Goal: Book appointment/travel/reservation

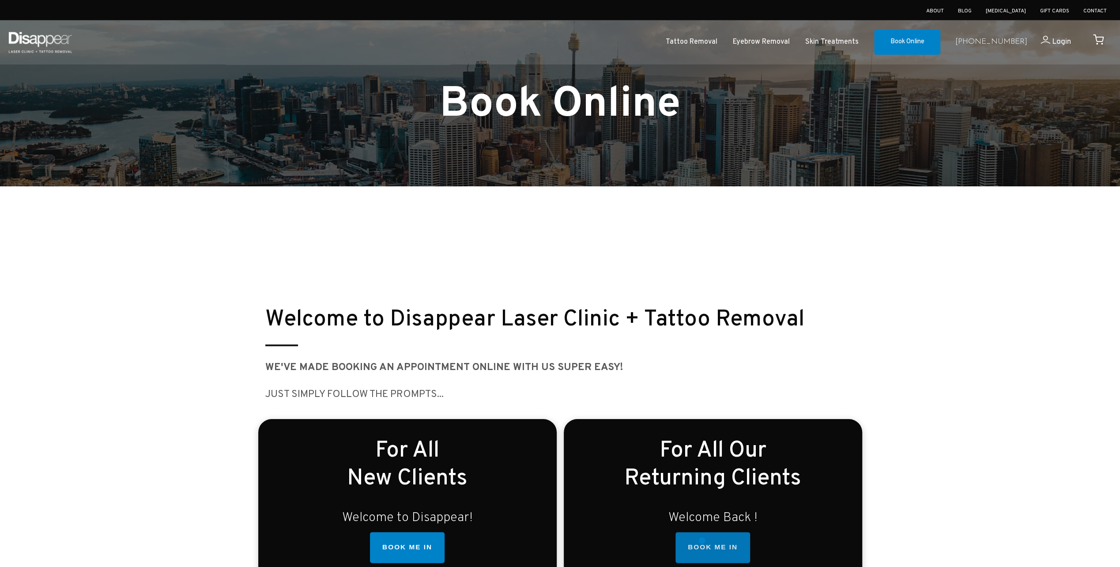
click at [702, 540] on link "BOOK ME IN" at bounding box center [712, 547] width 75 height 31
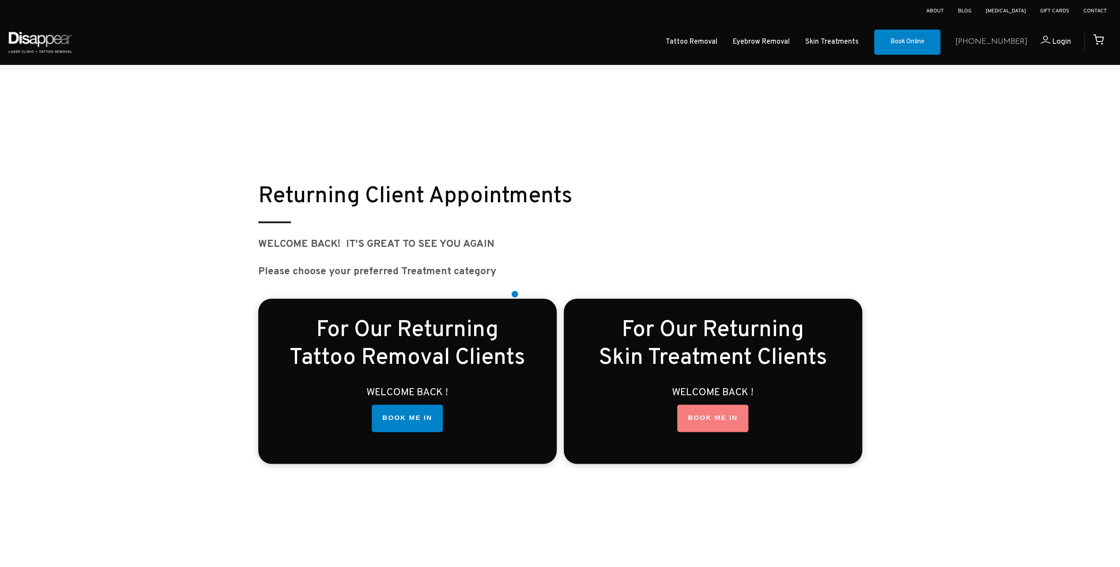
scroll to position [1278, 0]
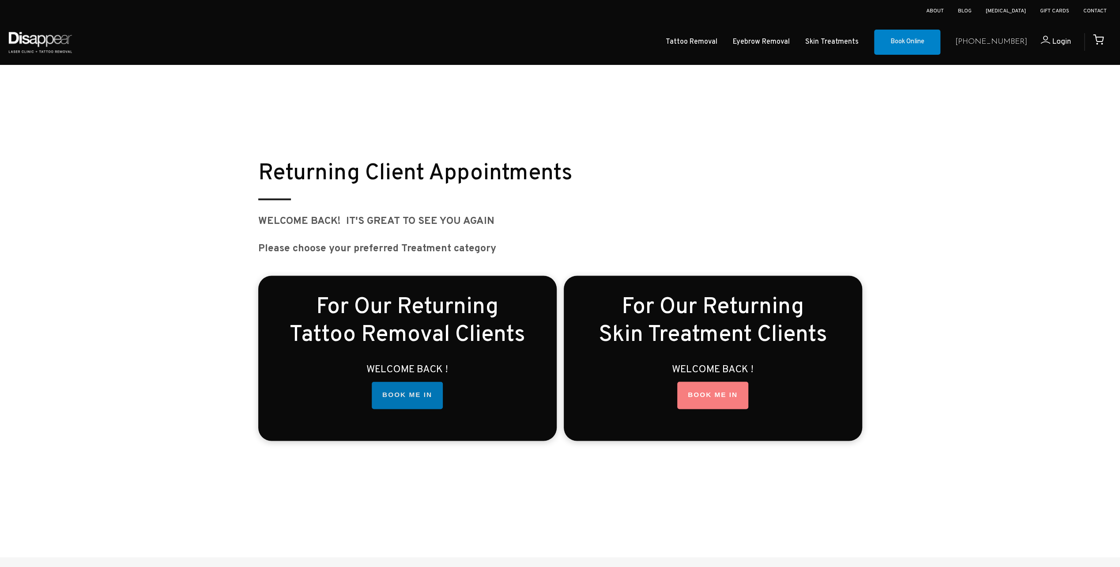
click at [406, 397] on link "BOOK ME IN" at bounding box center [407, 394] width 71 height 27
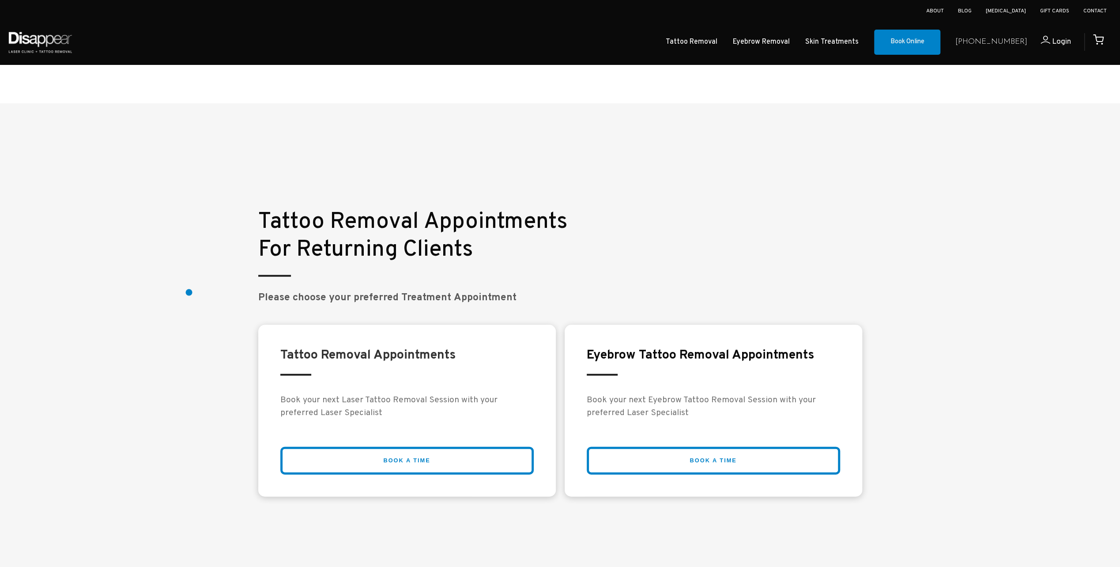
scroll to position [1787, 0]
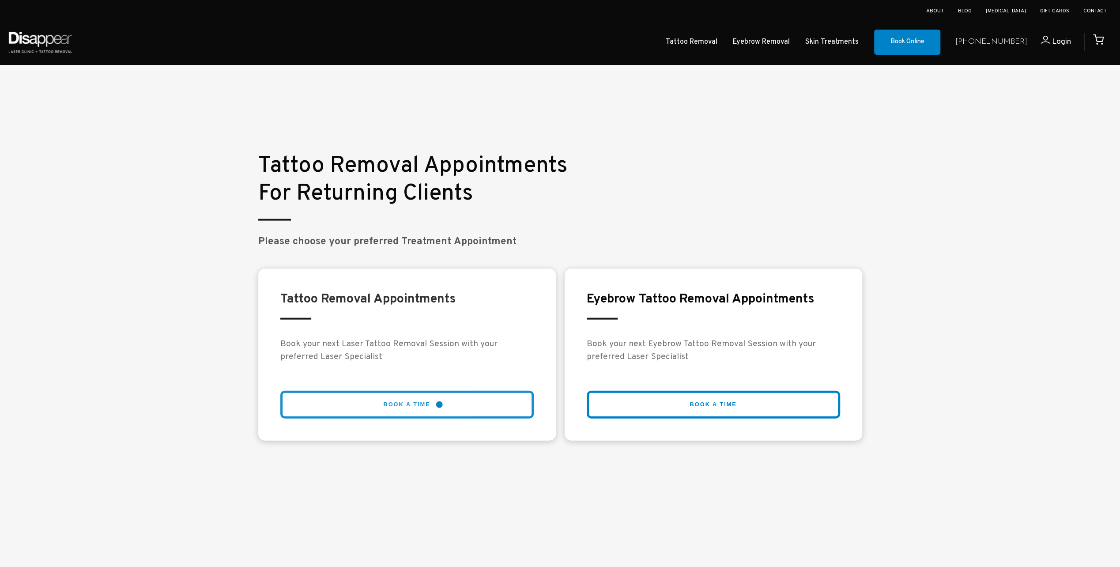
click at [440, 403] on link "BOOK A TIME" at bounding box center [406, 405] width 253 height 28
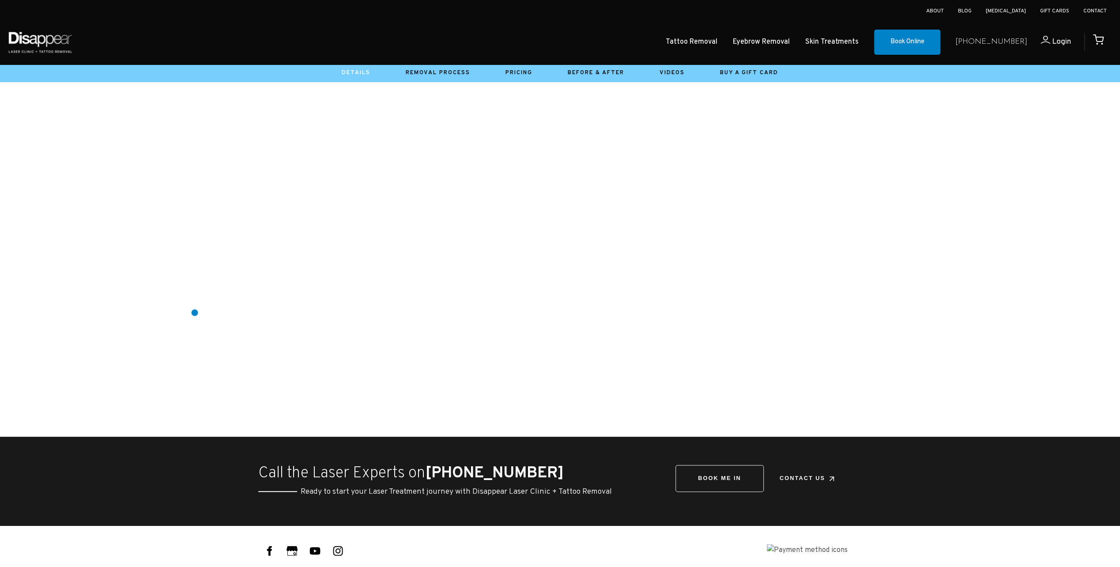
scroll to position [265, 0]
